Goal: Information Seeking & Learning: Learn about a topic

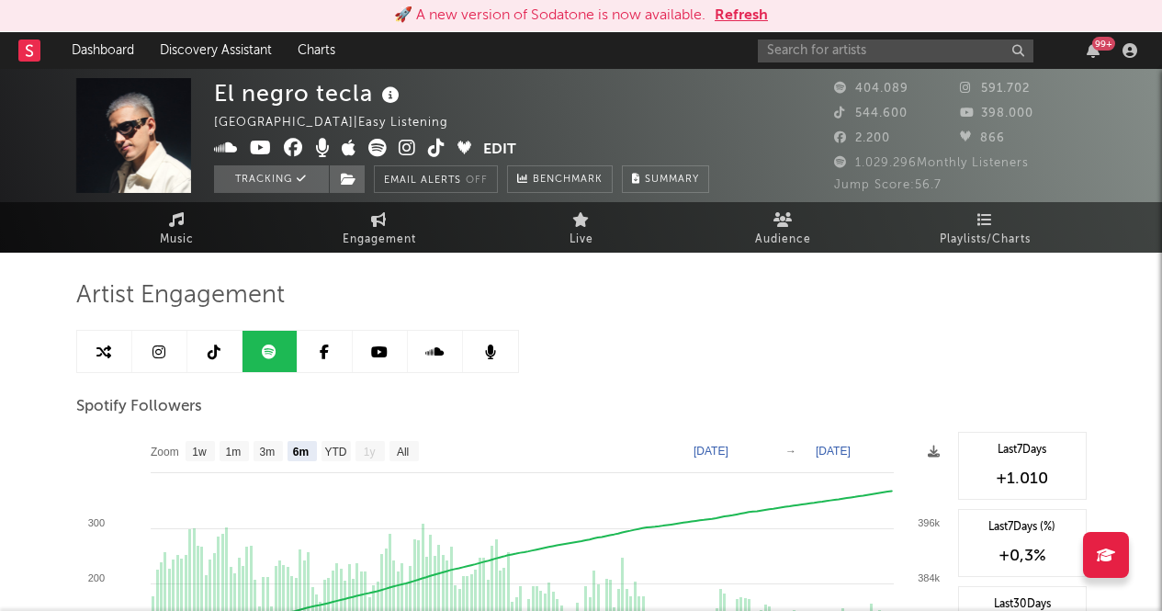
select select "6m"
select select "1w"
select select "6m"
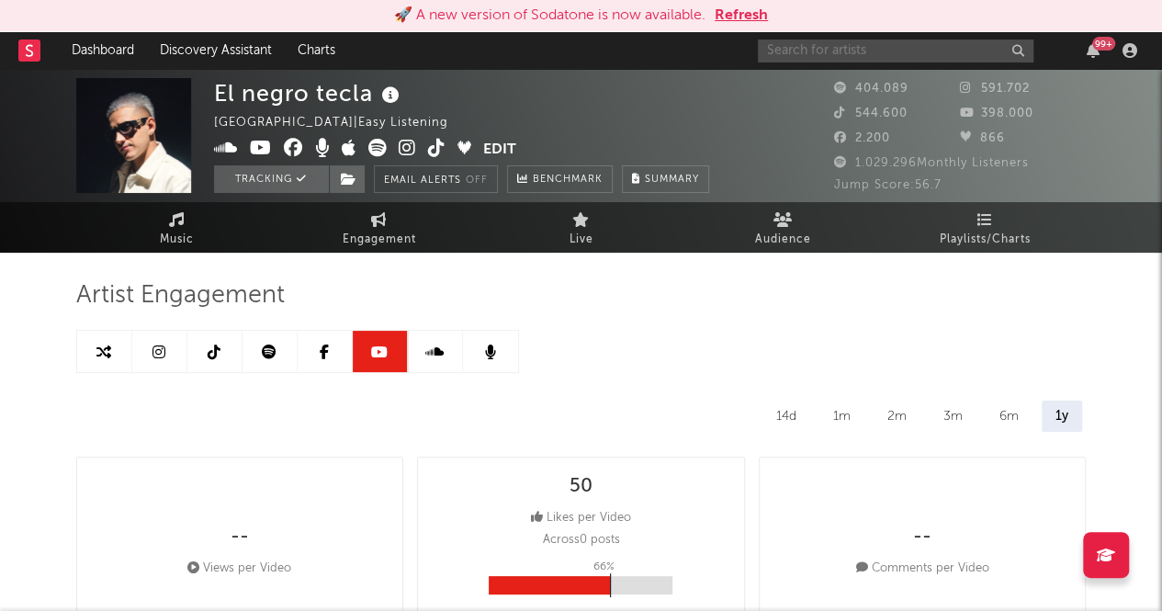
click at [917, 53] on input "text" at bounding box center [896, 51] width 276 height 23
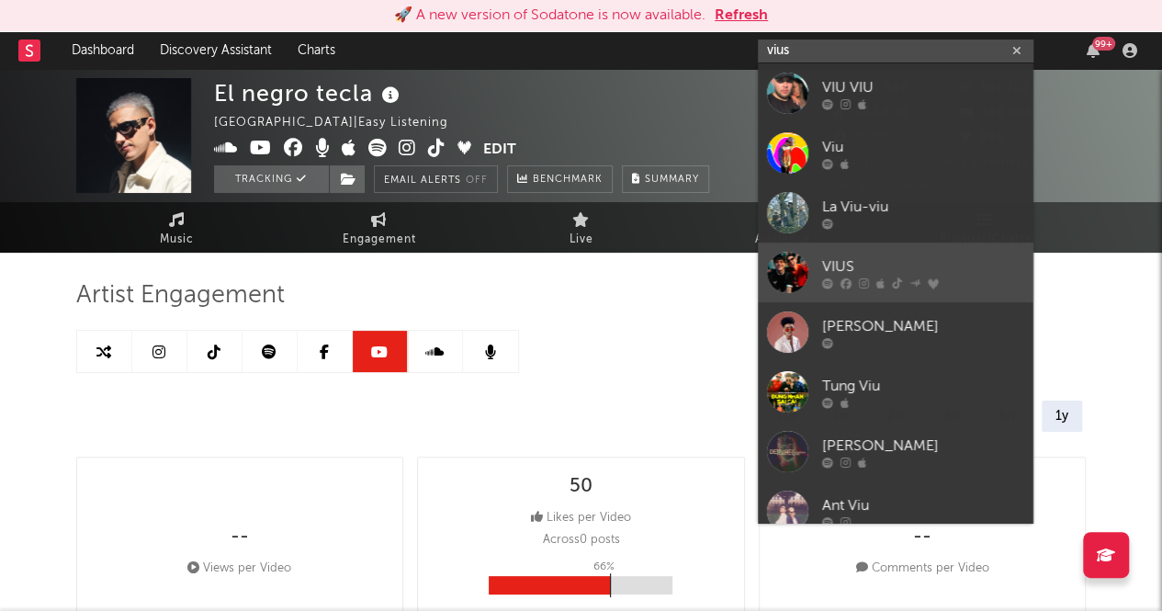
type input "vius"
click at [836, 263] on div "VIUS" at bounding box center [923, 266] width 202 height 22
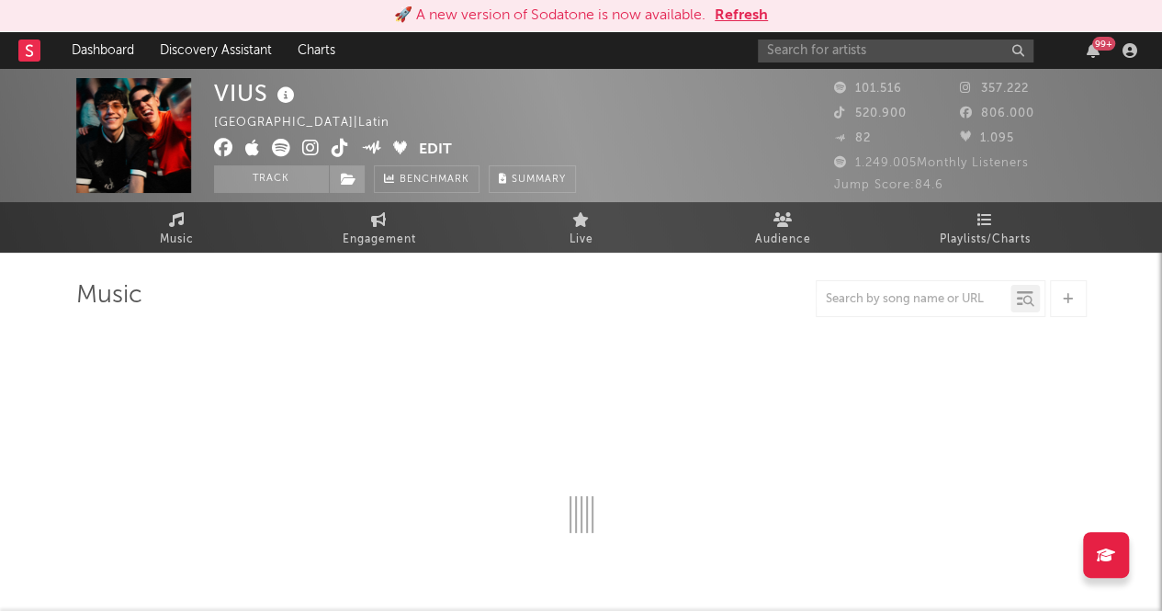
select select "6m"
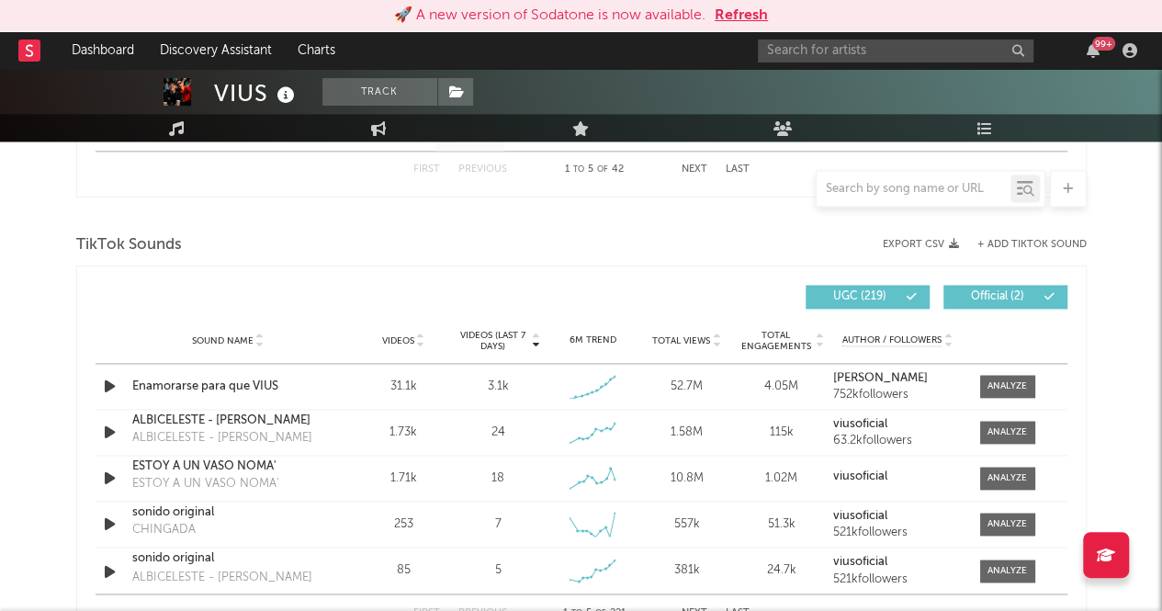
scroll to position [1166, 0]
click at [1003, 380] on div at bounding box center [1008, 387] width 40 height 14
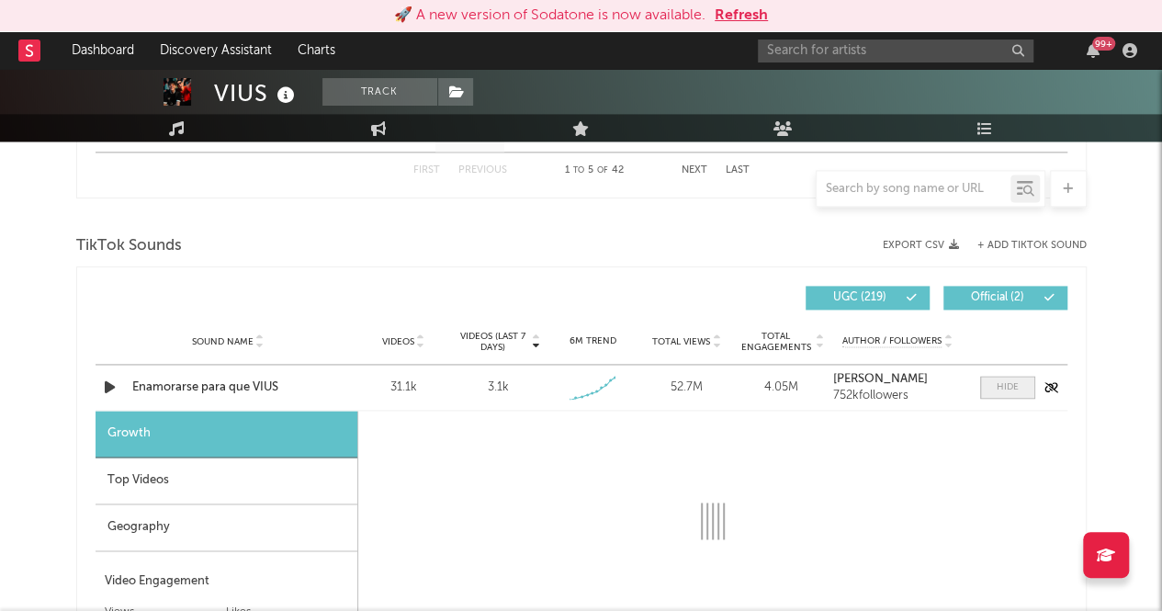
select select "1w"
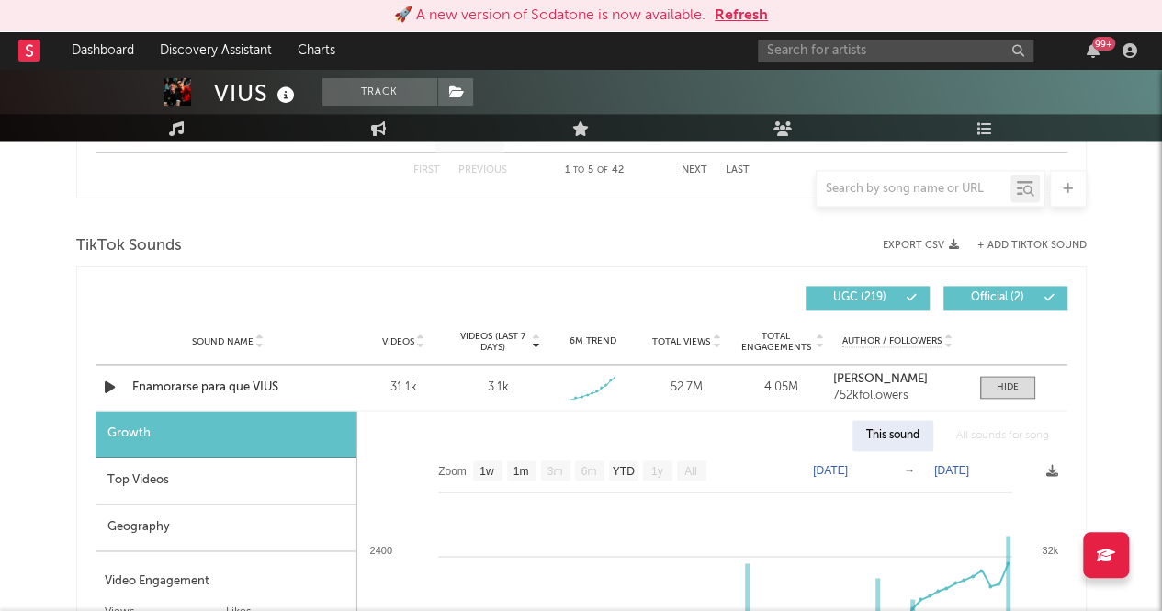
scroll to position [1445, 0]
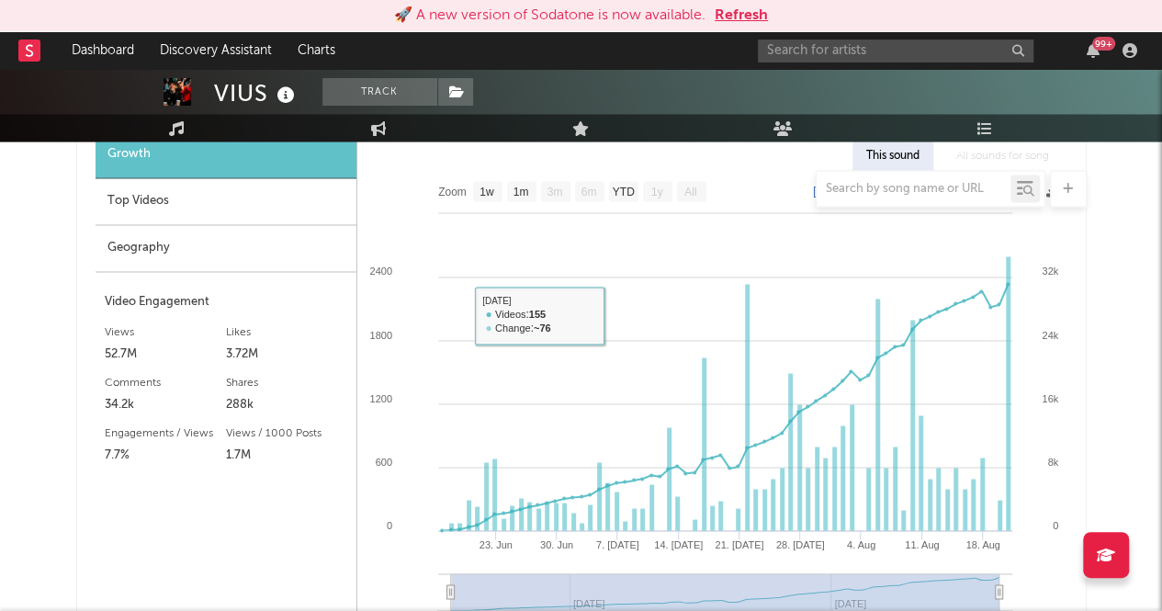
click at [143, 187] on div at bounding box center [581, 188] width 1011 height 37
click at [139, 199] on div at bounding box center [581, 188] width 1011 height 37
click at [116, 205] on div at bounding box center [581, 188] width 1011 height 37
click at [152, 219] on div "Top Videos" at bounding box center [226, 201] width 261 height 47
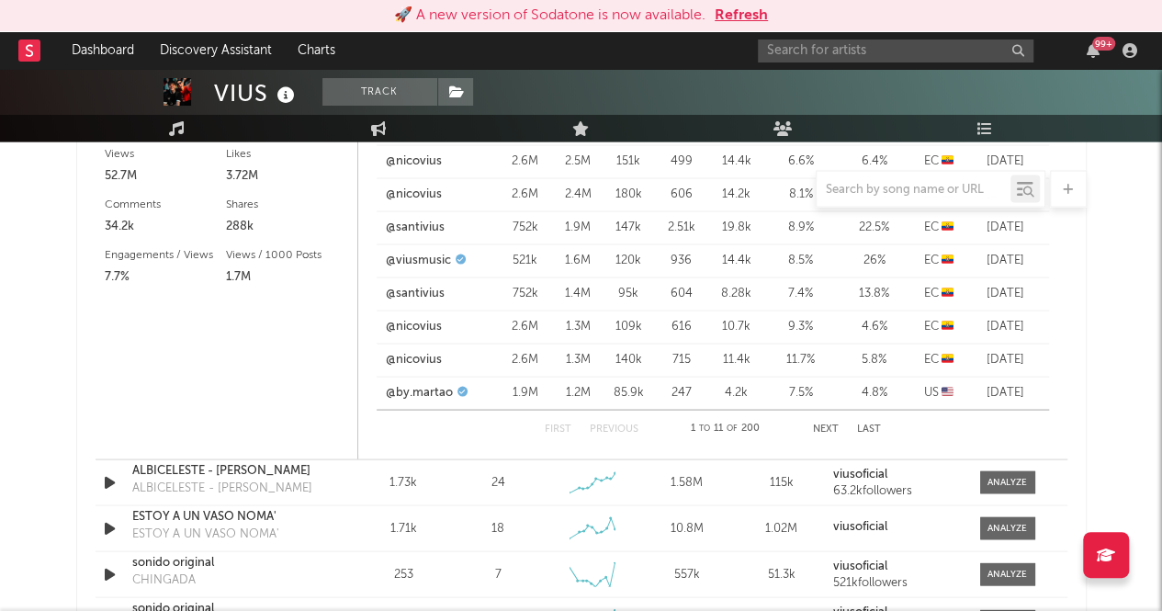
scroll to position [1625, 0]
click at [827, 428] on button "Next" at bounding box center [826, 428] width 26 height 10
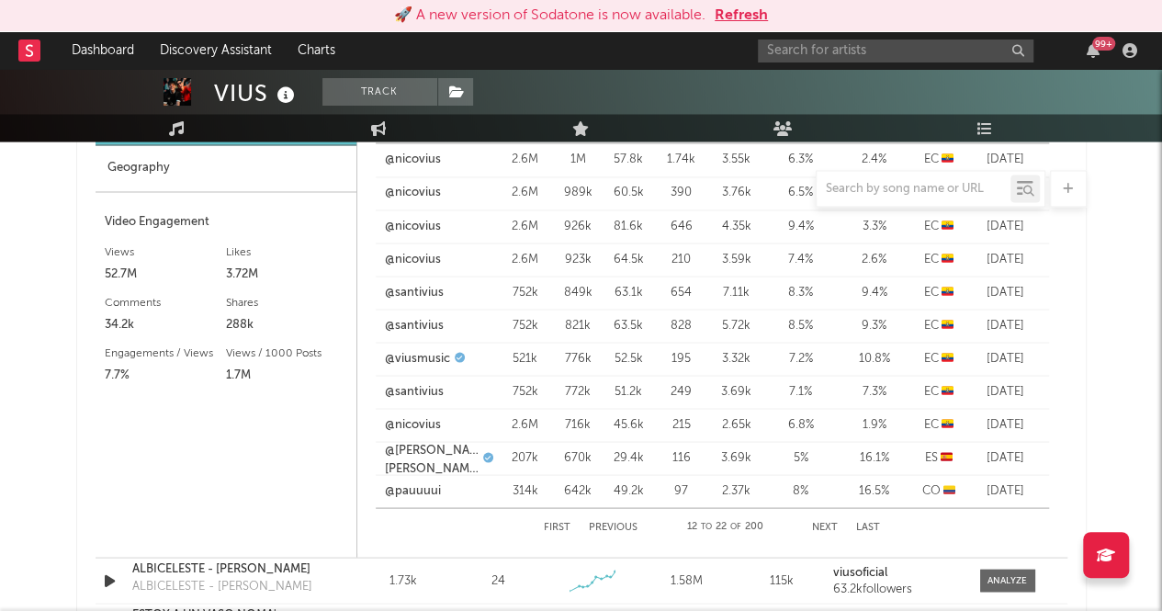
scroll to position [1595, 0]
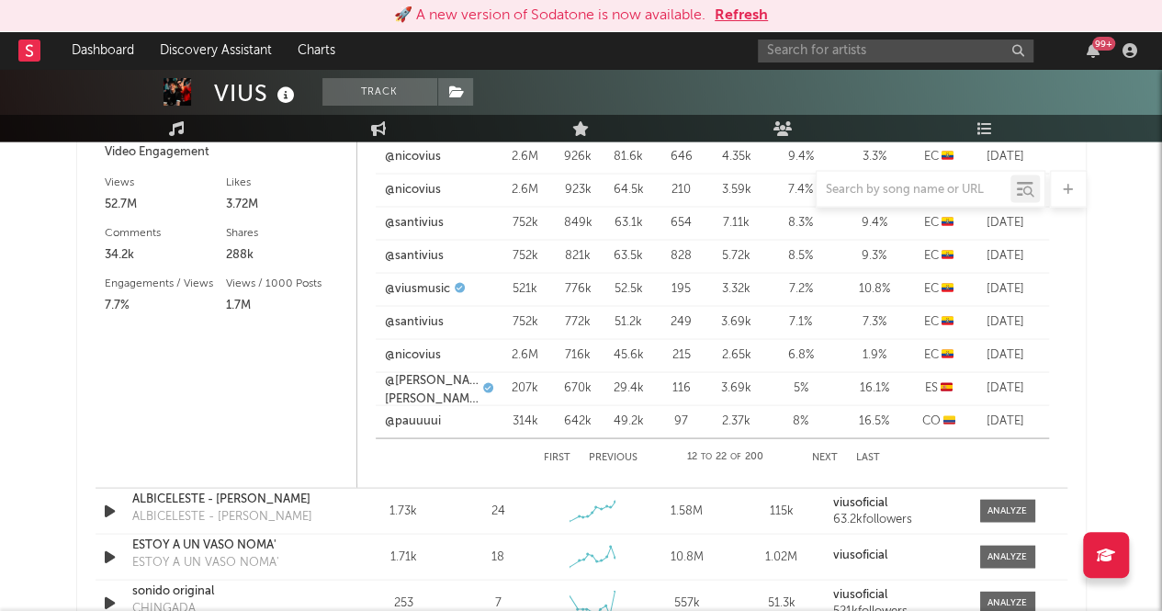
click at [823, 457] on button "Next" at bounding box center [825, 457] width 26 height 10
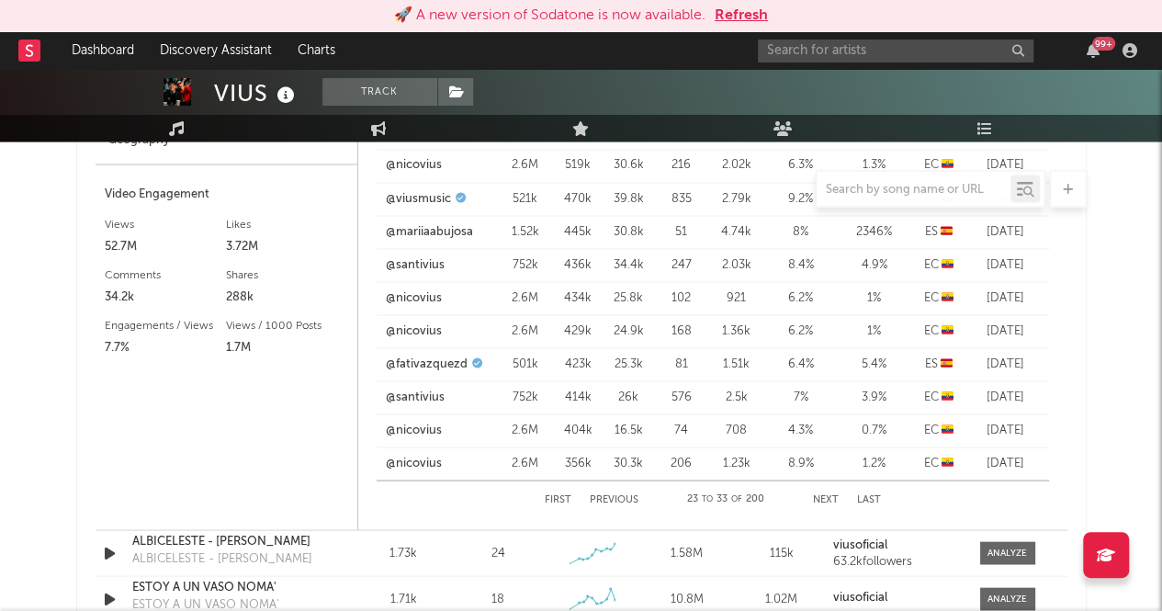
scroll to position [1551, 0]
click at [827, 496] on button "Next" at bounding box center [826, 501] width 26 height 10
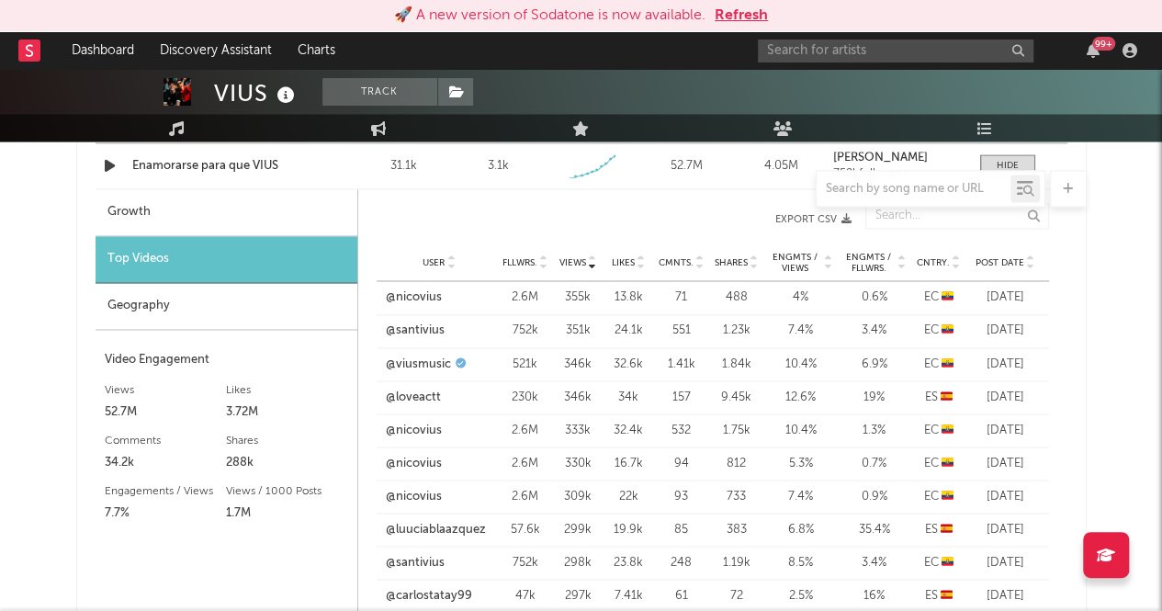
scroll to position [1618, 0]
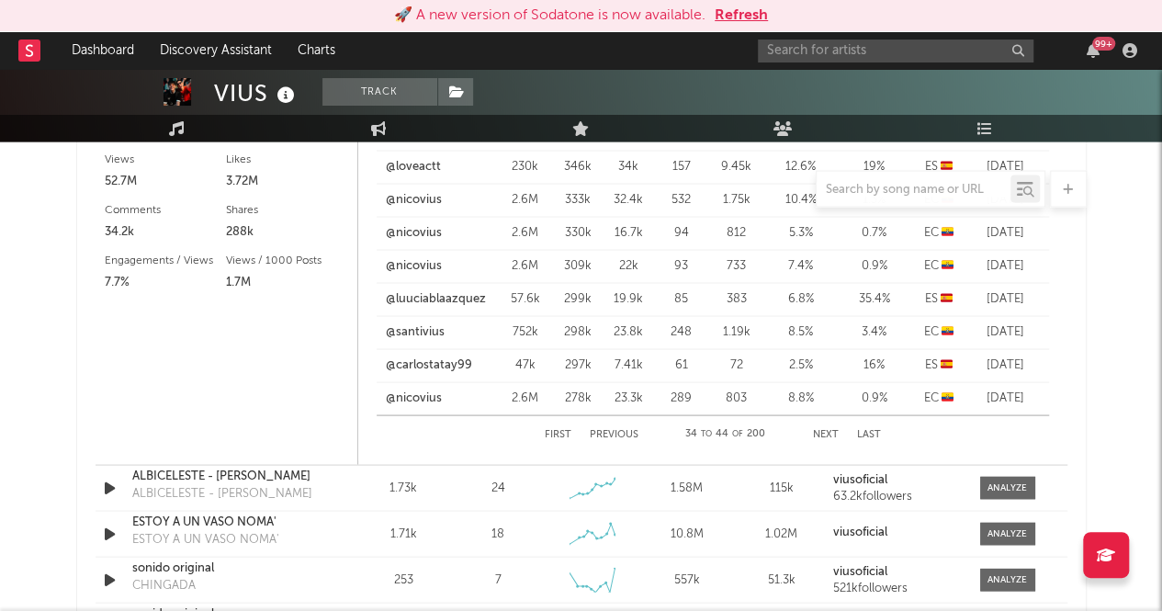
click at [824, 435] on button "Next" at bounding box center [826, 434] width 26 height 10
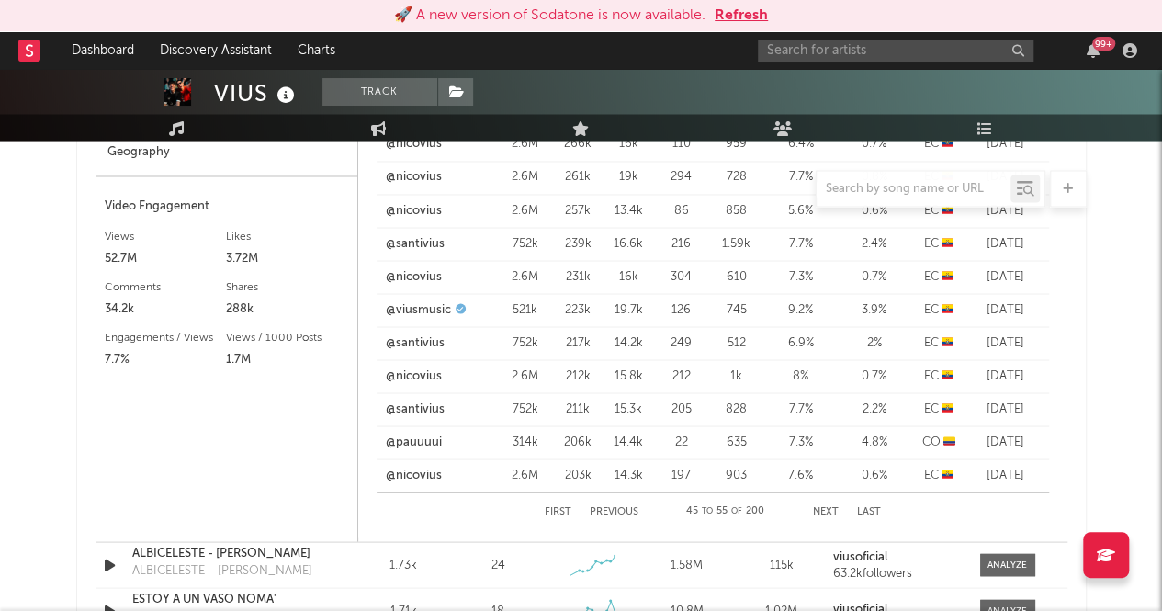
scroll to position [1542, 0]
click at [821, 505] on button "Next" at bounding box center [826, 510] width 26 height 10
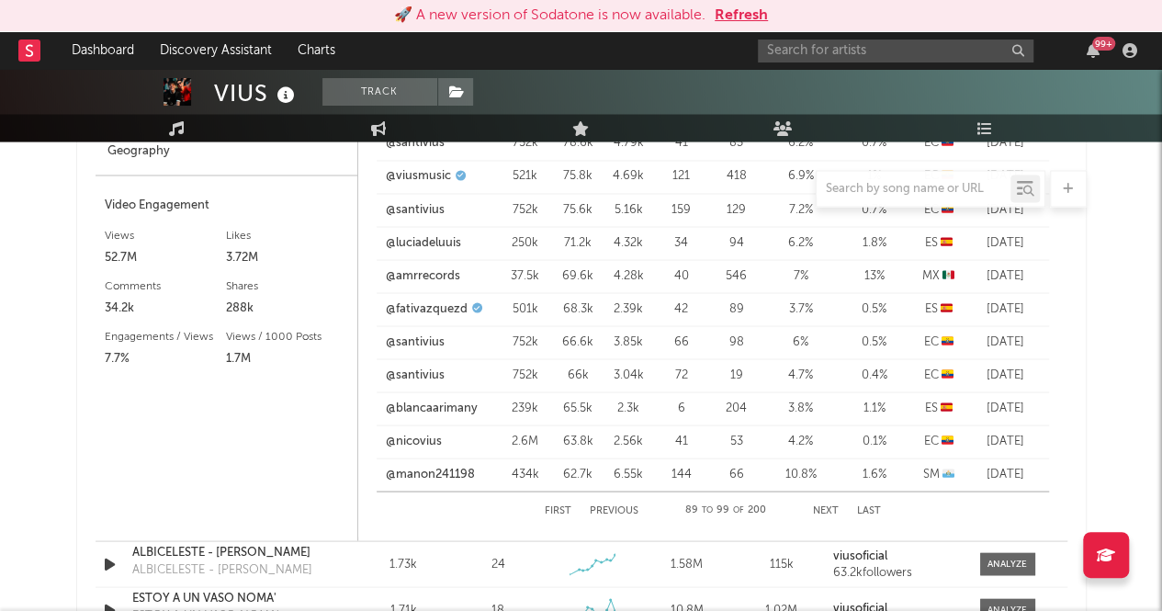
scroll to position [1348, 0]
